Goal: Information Seeking & Learning: Learn about a topic

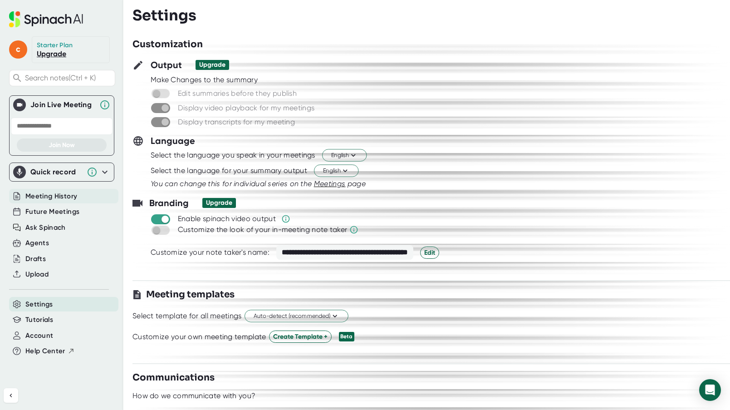
click at [68, 192] on span "Meeting History" at bounding box center [51, 196] width 52 height 10
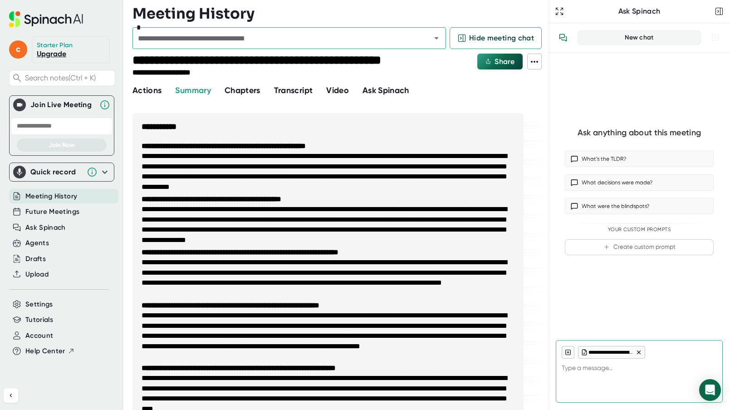
click at [467, 94] on div "Actions Summary Chapters Transcript Video Ask Spinach" at bounding box center [340, 90] width 416 height 12
click at [397, 61] on div "**********" at bounding box center [275, 61] width 287 height 15
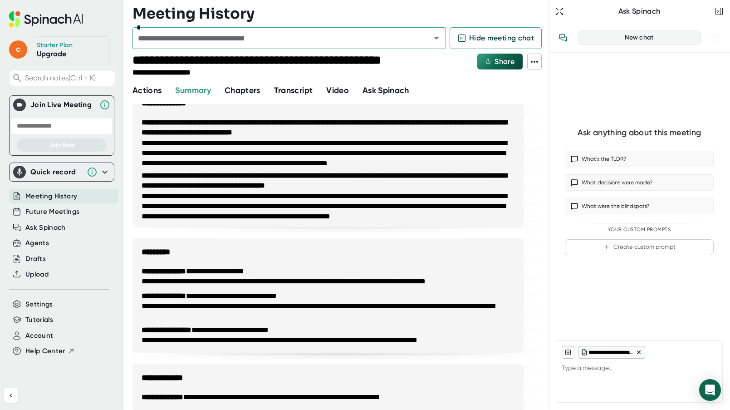
scroll to position [510, 0]
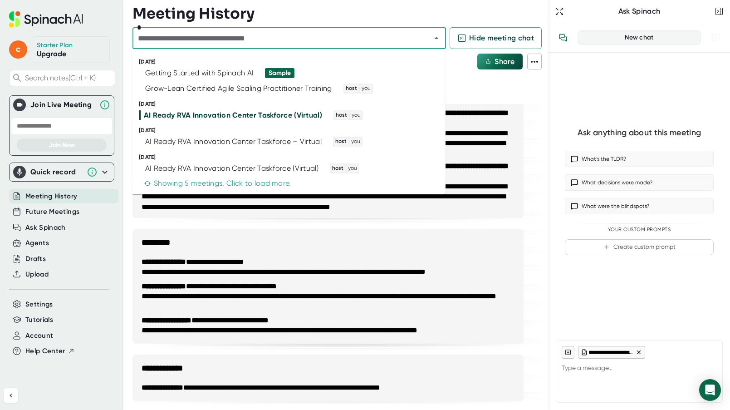
click at [161, 39] on input "text" at bounding box center [275, 38] width 281 height 13
click at [204, 92] on div "Grow-Lean Certified Agile Scaling Practitioner Training" at bounding box center [238, 88] width 187 height 9
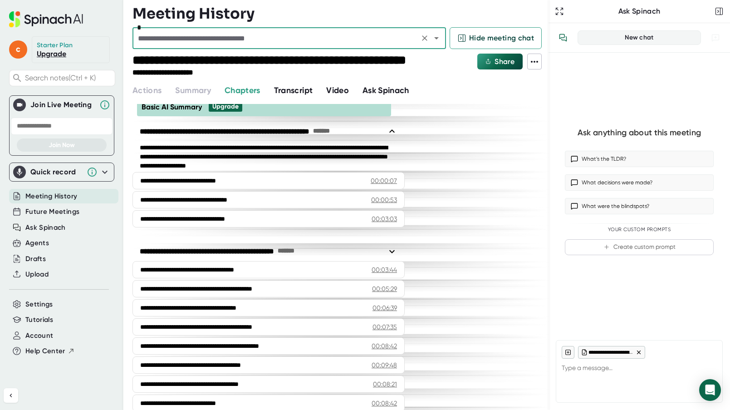
scroll to position [510, 0]
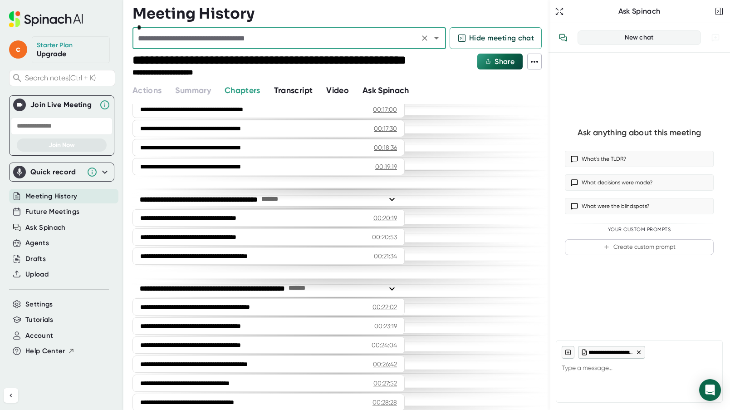
type textarea "x"
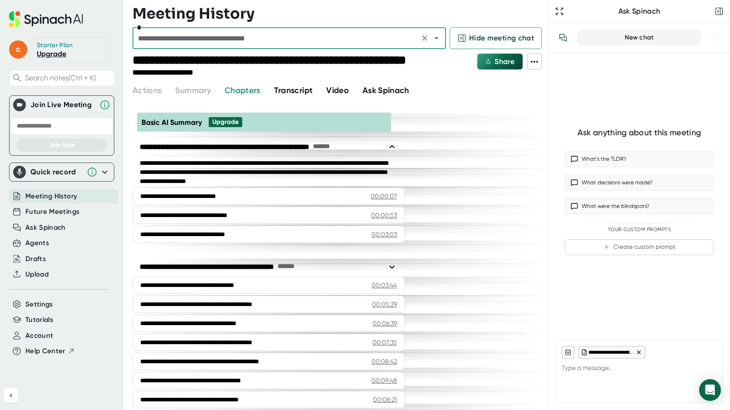
scroll to position [0, 0]
